Goal: Task Accomplishment & Management: Use online tool/utility

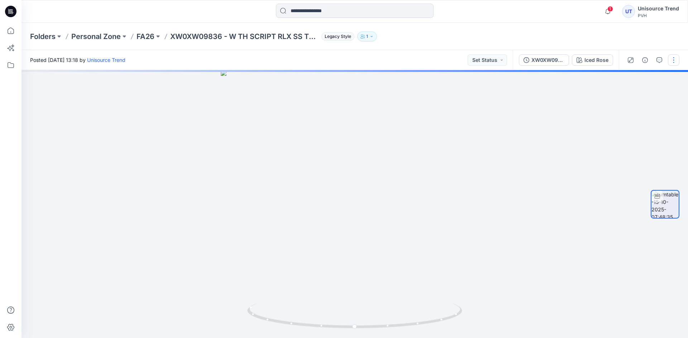
click at [674, 60] on button "button" at bounding box center [673, 59] width 11 height 11
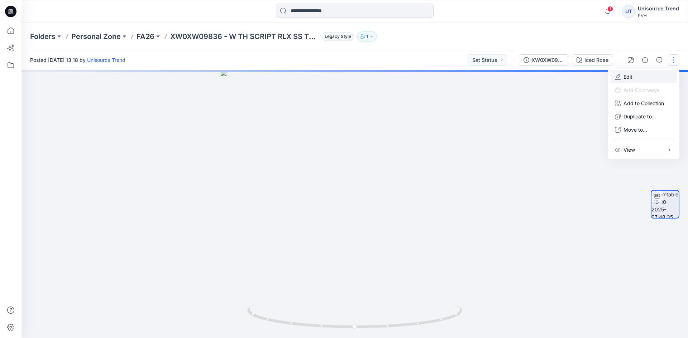
click at [631, 78] on p "Edit" at bounding box center [627, 77] width 9 height 8
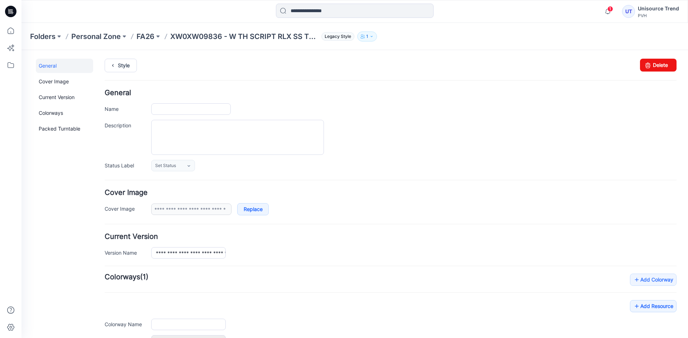
type input "**********"
type input "*********"
type input "**********"
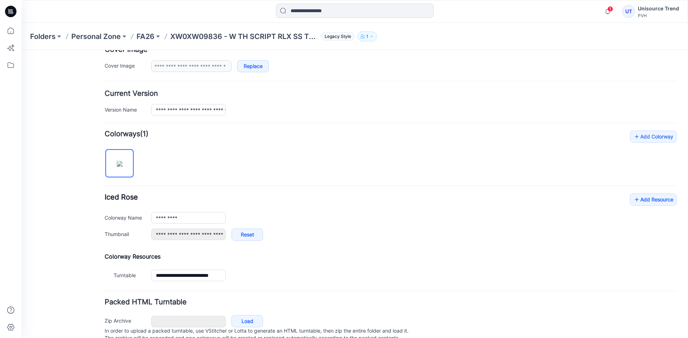
scroll to position [171, 0]
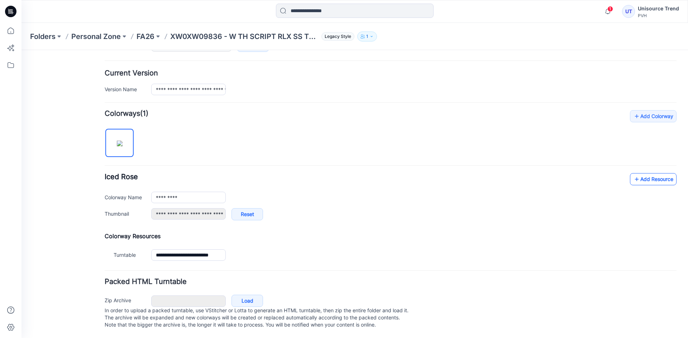
click at [651, 174] on link "Add Resource" at bounding box center [653, 179] width 47 height 12
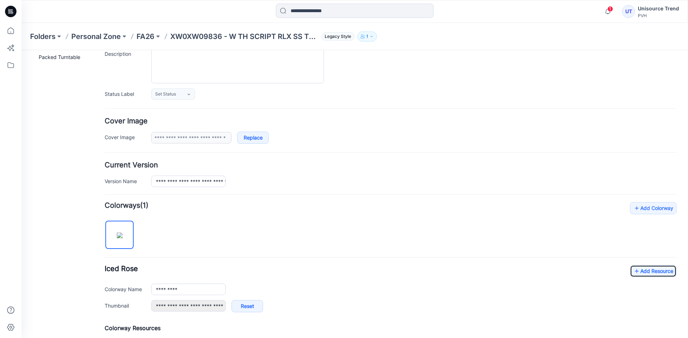
scroll to position [0, 0]
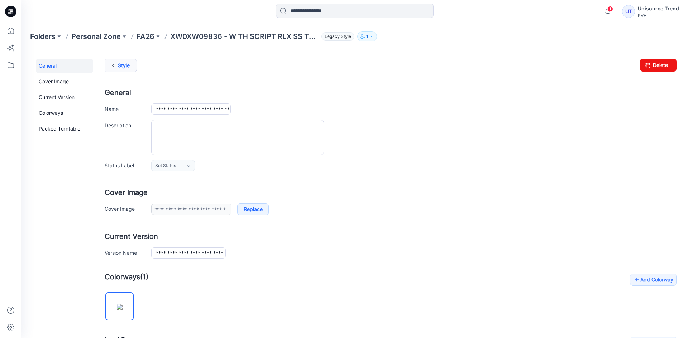
click at [117, 68] on icon at bounding box center [113, 65] width 10 height 13
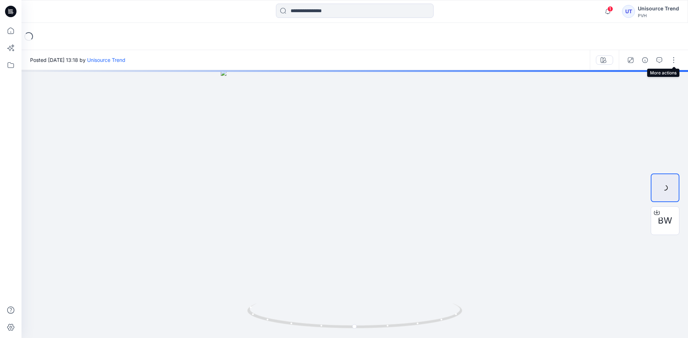
click at [675, 62] on button "button" at bounding box center [673, 59] width 11 height 11
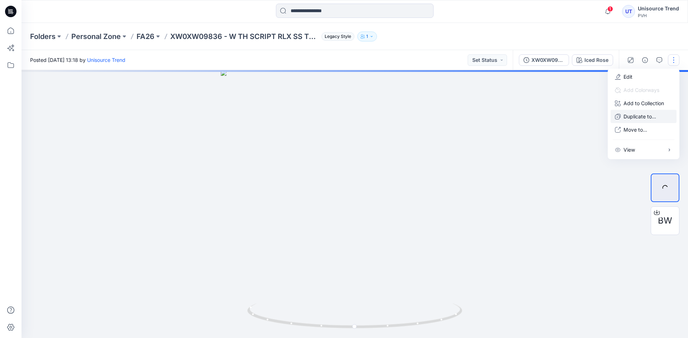
click at [655, 113] on p "Duplicate to..." at bounding box center [639, 117] width 33 height 8
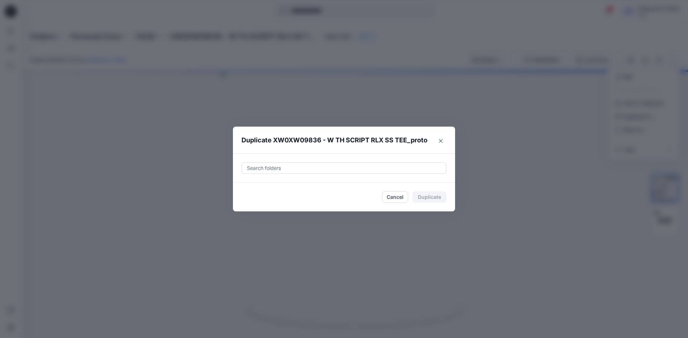
click at [290, 169] on div at bounding box center [344, 168] width 196 height 9
click at [251, 185] on div at bounding box center [252, 186] width 6 height 6
type input "********"
click at [237, 202] on footer "Cancel Duplicate" at bounding box center [344, 197] width 222 height 29
click at [432, 193] on button "Duplicate" at bounding box center [429, 197] width 34 height 11
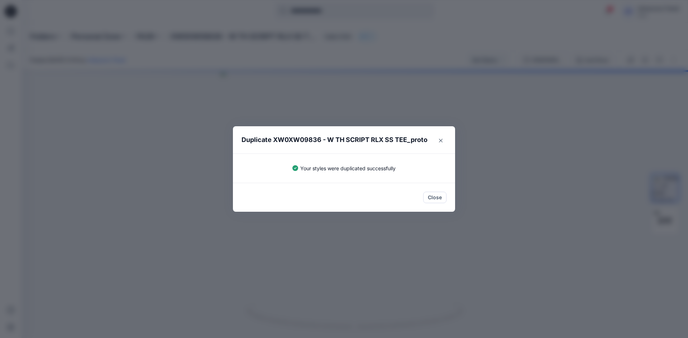
click at [434, 197] on button "Close" at bounding box center [434, 197] width 23 height 11
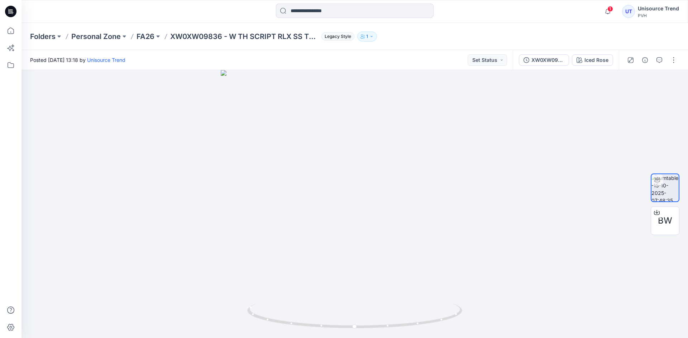
click at [17, 13] on div at bounding box center [10, 11] width 23 height 23
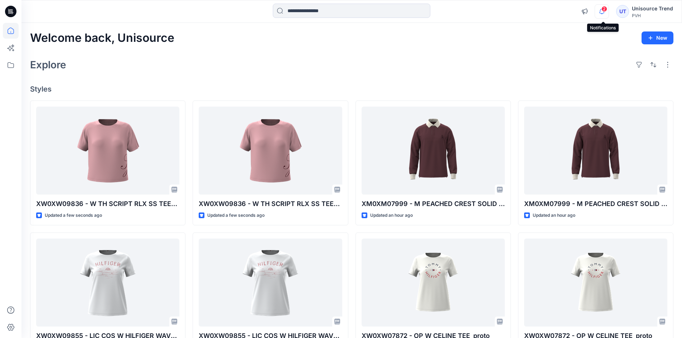
click at [602, 9] on icon "button" at bounding box center [602, 11] width 14 height 14
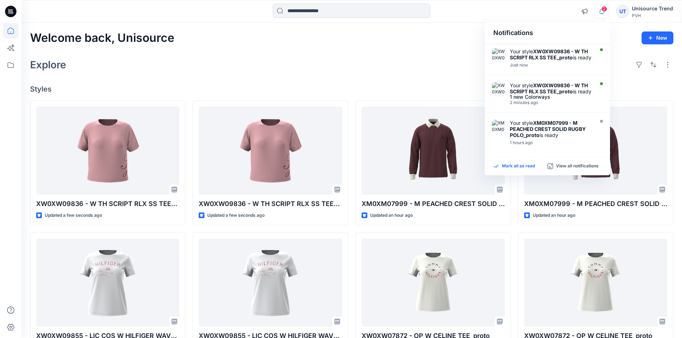
click at [532, 165] on p "Mark all as read" at bounding box center [518, 166] width 33 height 6
click at [396, 54] on div "Welcome back, Unisource New Explore Styles XW0XW09836 - W TH SCRIPT RLX SS TEE_…" at bounding box center [351, 273] width 661 height 501
